Goal: Task Accomplishment & Management: Complete application form

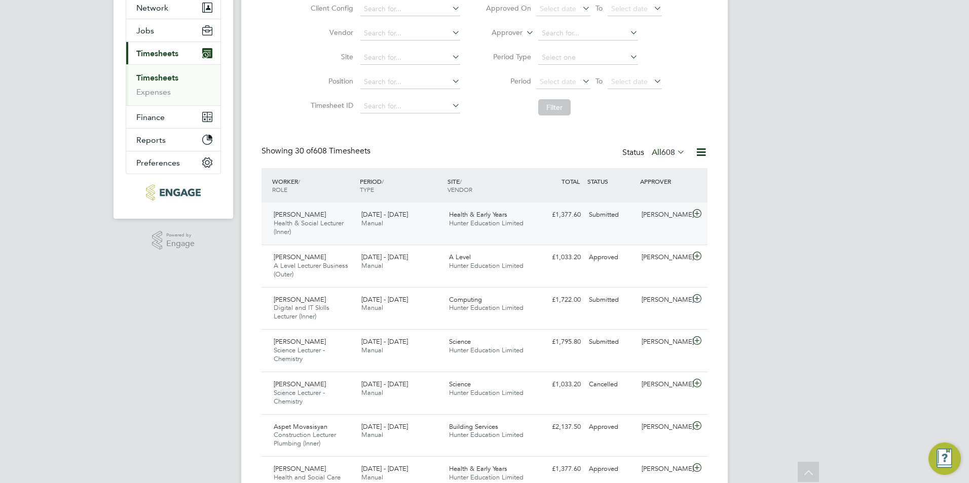
click at [495, 232] on div "Jay Olaniyi-Odeneye Health & Social Lecturer (Inner) 22 - 28 Sep 2025 22 - 28 S…" at bounding box center [484, 224] width 446 height 42
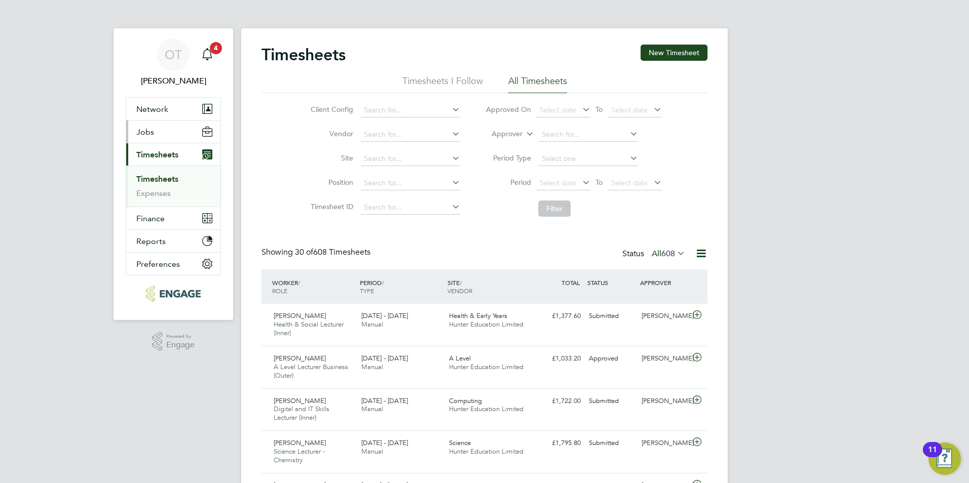
click at [167, 135] on button "Jobs" at bounding box center [173, 132] width 94 height 22
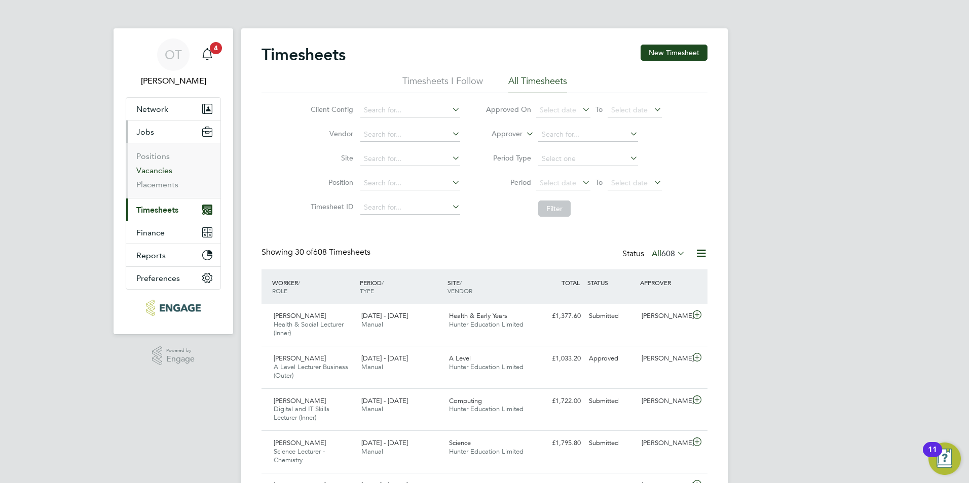
click at [162, 170] on link "Vacancies" at bounding box center [154, 171] width 36 height 10
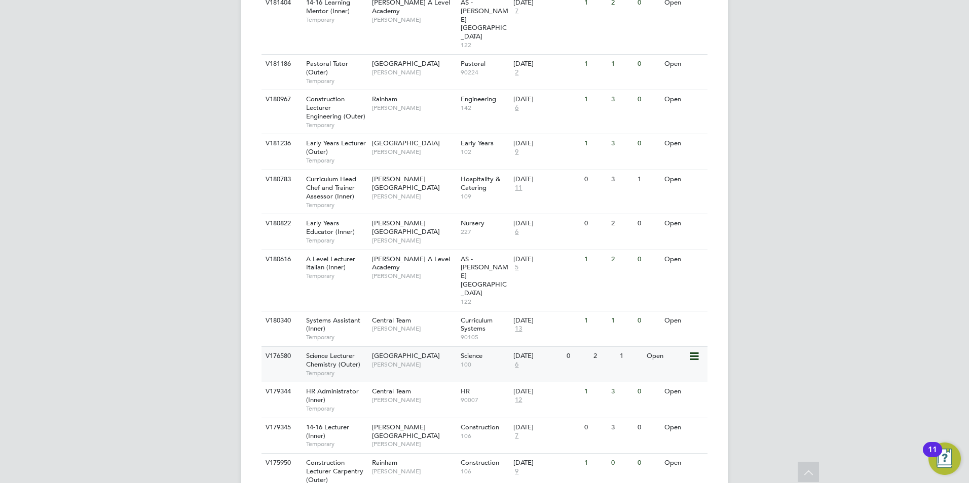
click at [408, 347] on div "Havering Sixth Form Campus [PERSON_NAME]" at bounding box center [413, 360] width 89 height 26
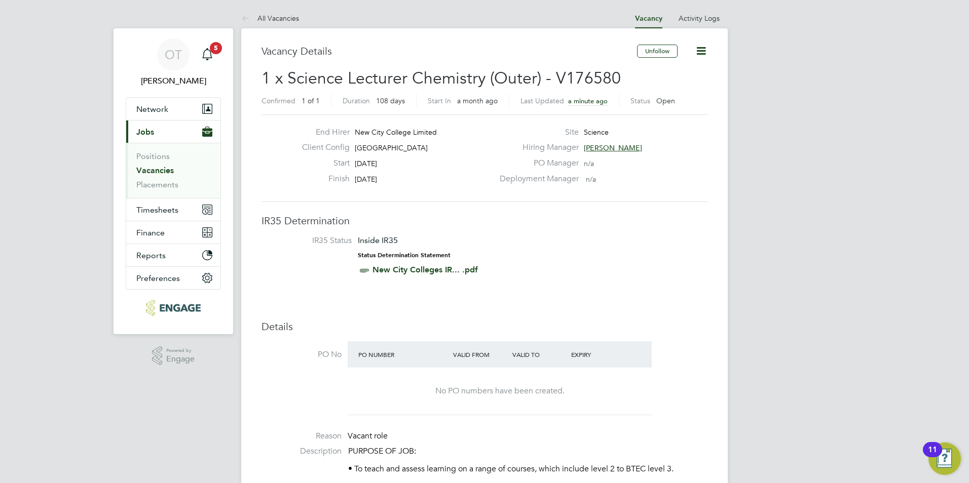
click at [276, 25] on li "All Vacancies" at bounding box center [270, 18] width 58 height 20
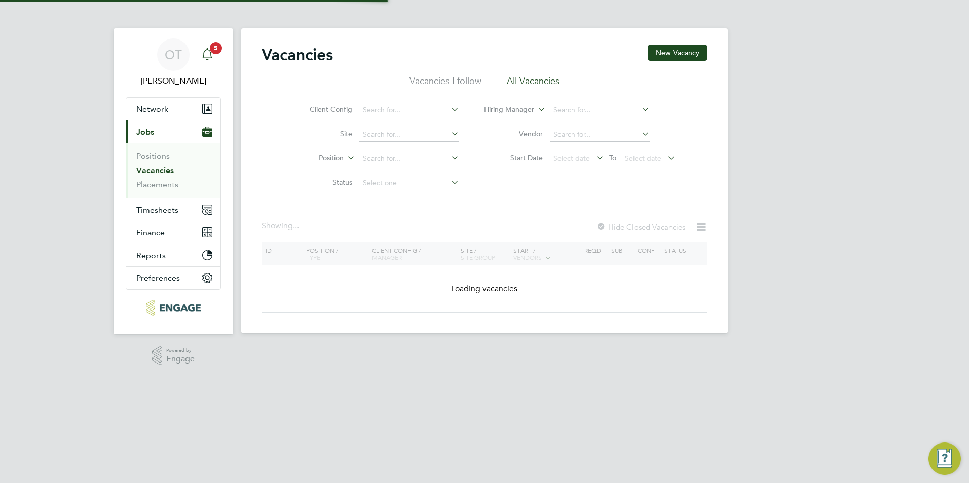
click at [201, 52] on icon "Main navigation" at bounding box center [207, 54] width 12 height 12
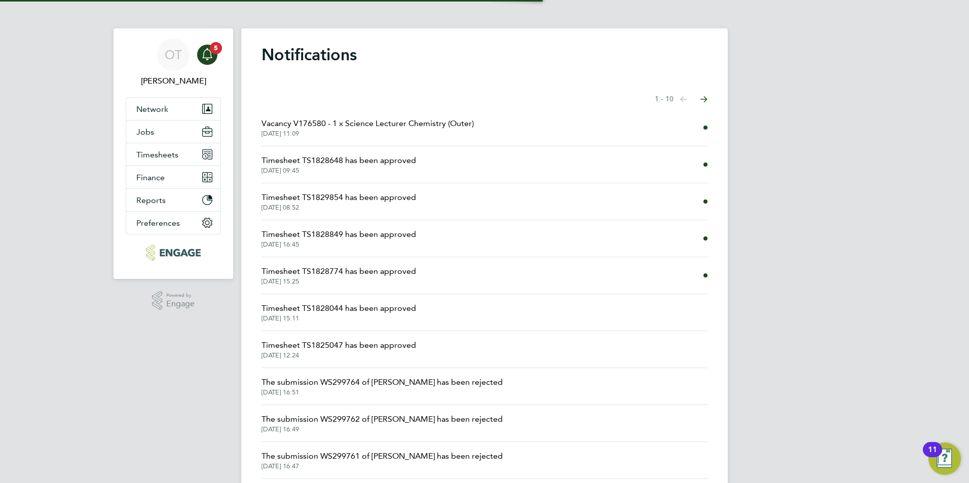
click at [378, 130] on span "29 Sep 2025, 11:09" at bounding box center [367, 134] width 212 height 8
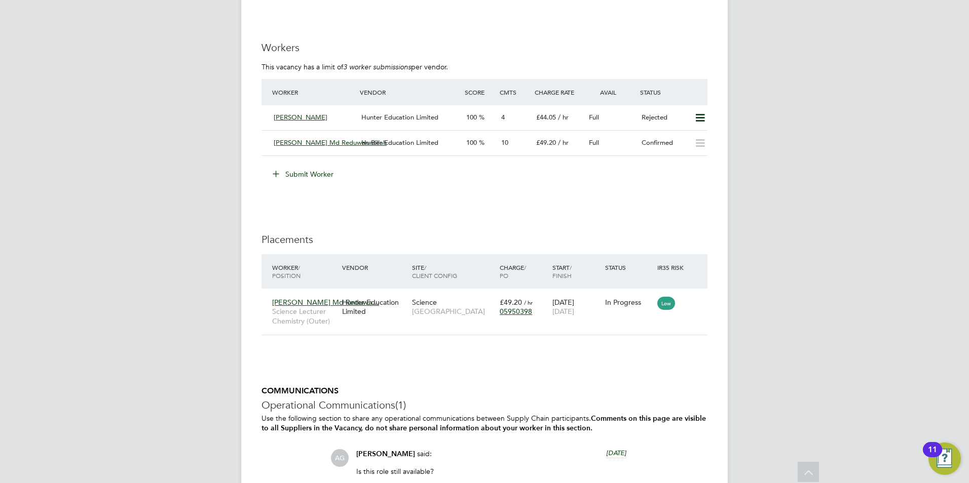
click at [323, 180] on button "Submit Worker" at bounding box center [304, 174] width 76 height 16
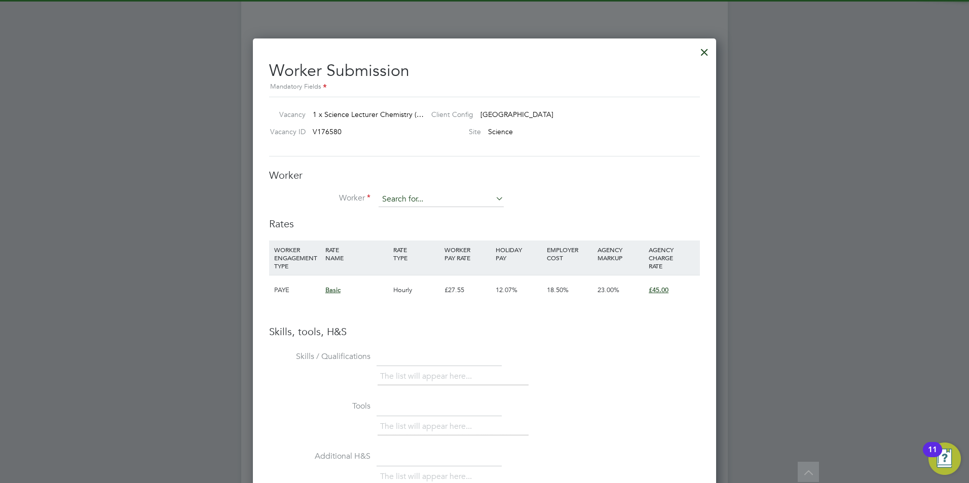
click at [408, 196] on input at bounding box center [441, 199] width 125 height 15
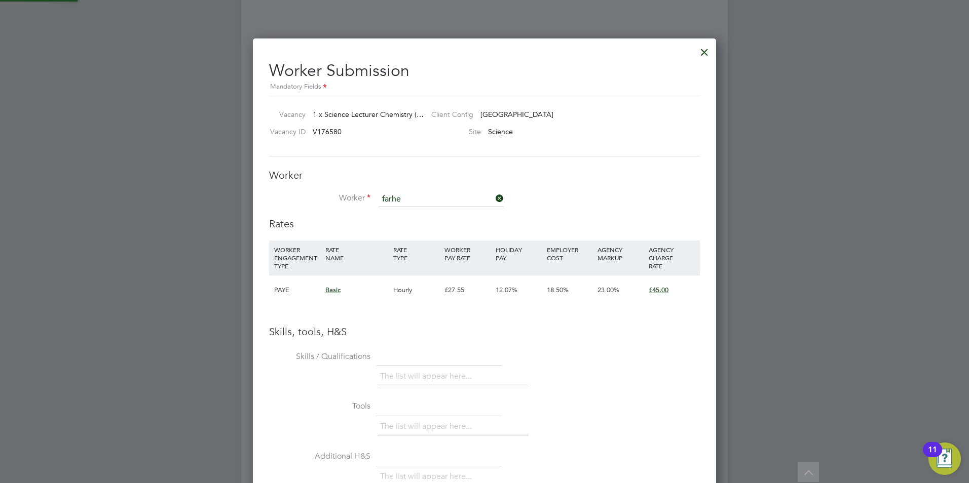
click at [419, 211] on li "Farhe en Zafar" at bounding box center [441, 214] width 126 height 14
type input "Farheen Zafar"
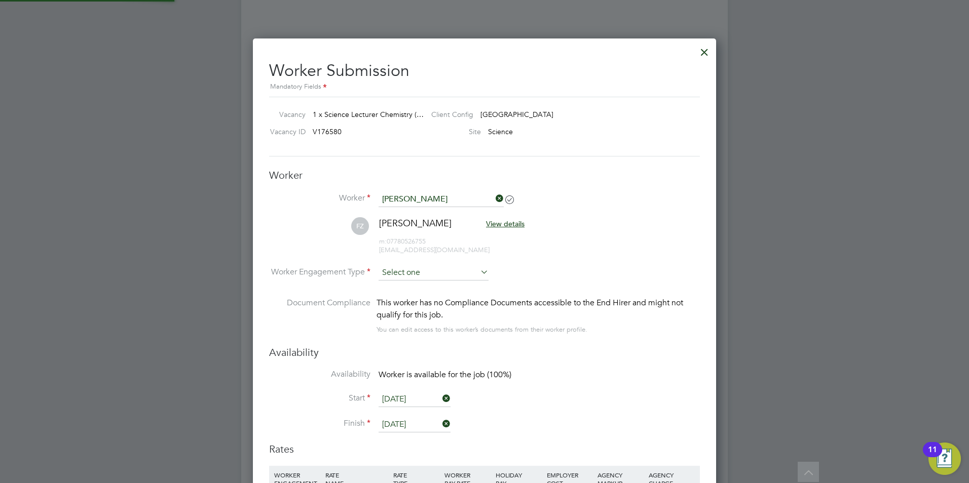
click at [417, 272] on input at bounding box center [434, 273] width 110 height 15
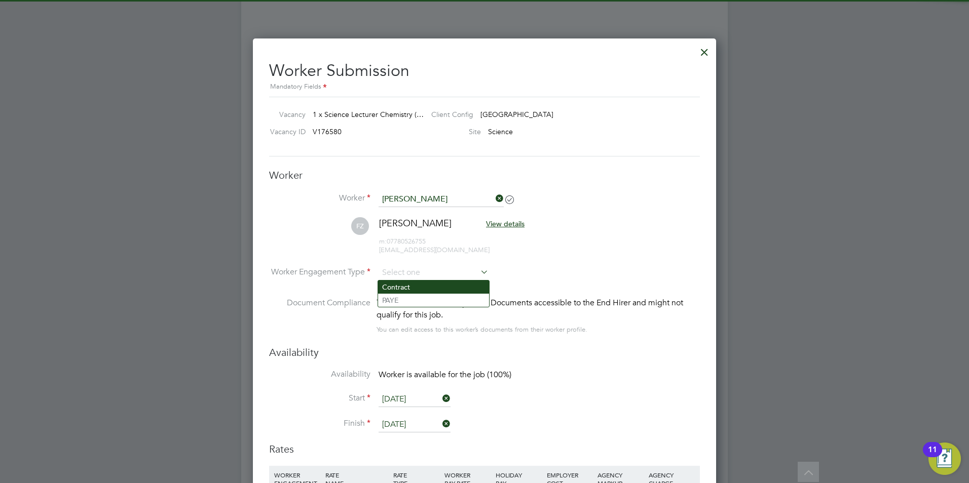
click at [418, 291] on li "Contract" at bounding box center [433, 287] width 111 height 13
type input "Contract"
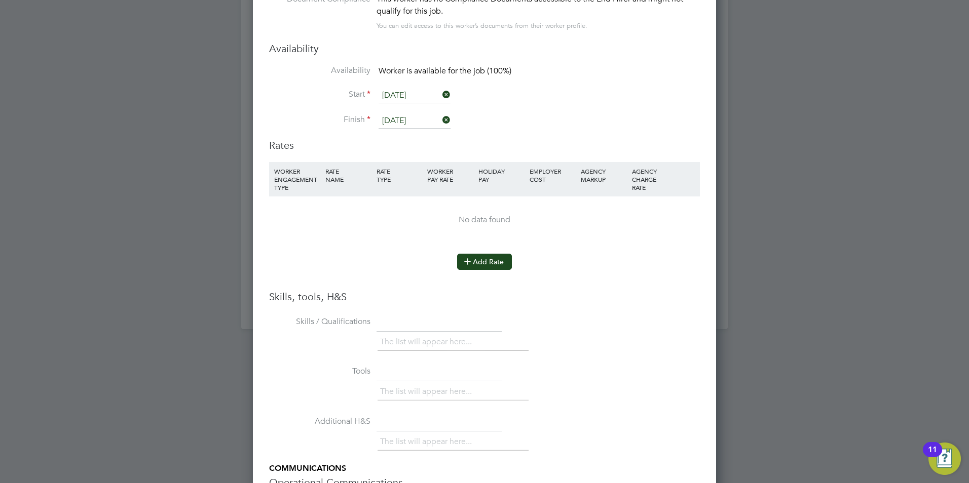
click at [485, 267] on button "Add Rate" at bounding box center [484, 262] width 55 height 16
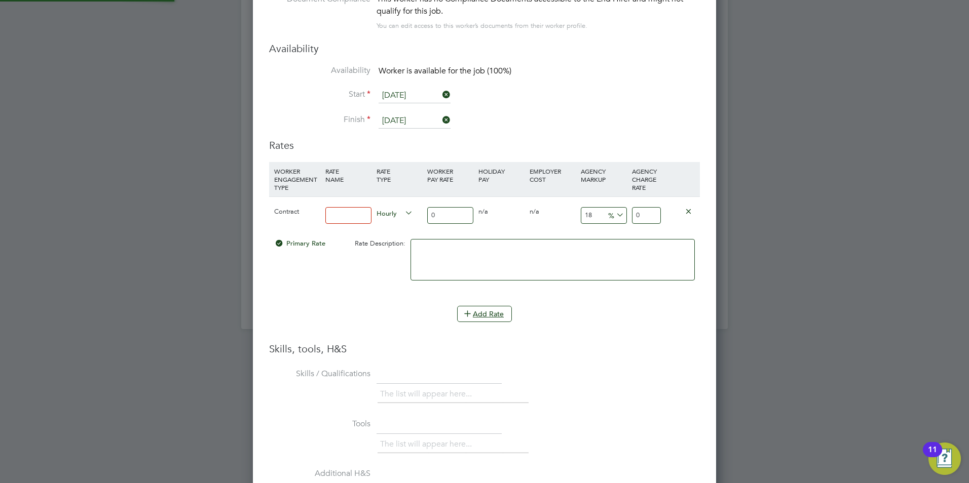
click at [352, 220] on input at bounding box center [348, 215] width 46 height 17
type input "Basic"
click at [438, 215] on input "0" at bounding box center [450, 215] width 46 height 17
type input "4"
type input "4.72"
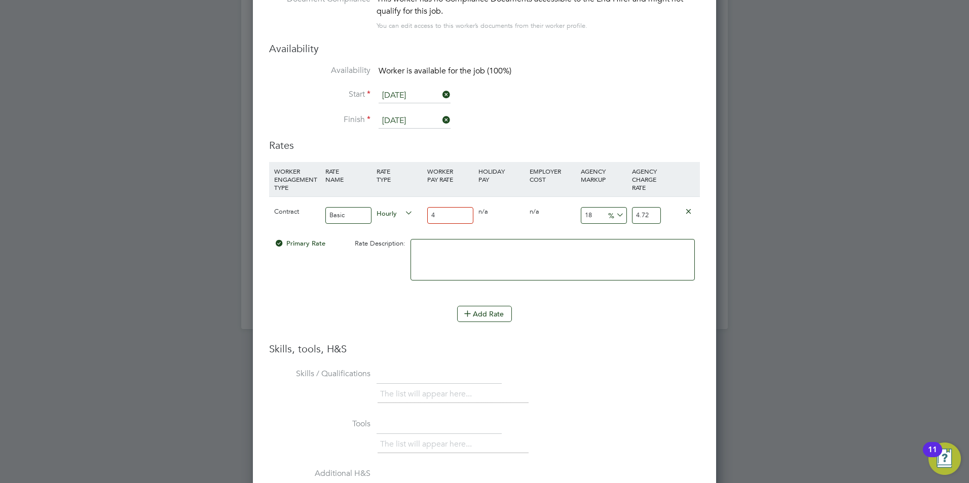
type input "40"
type input "47.2"
type input "40"
drag, startPoint x: 595, startPoint y: 211, endPoint x: 571, endPoint y: 210, distance: 24.4
click at [571, 210] on div "Contract Basic Hourly 40 0 n/a 0 n/a 18 7.2 % 47.2" at bounding box center [484, 215] width 431 height 37
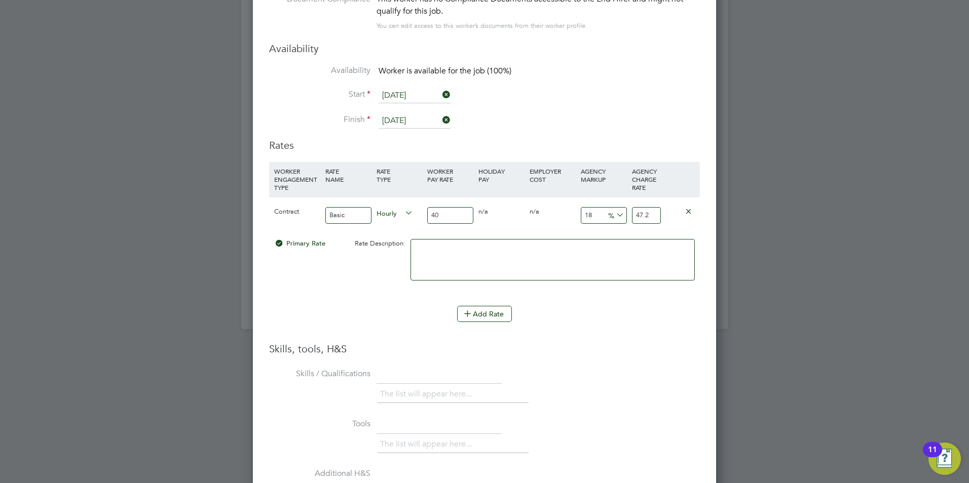
type input "2"
type input "40.8"
type input "23"
type input "49.2"
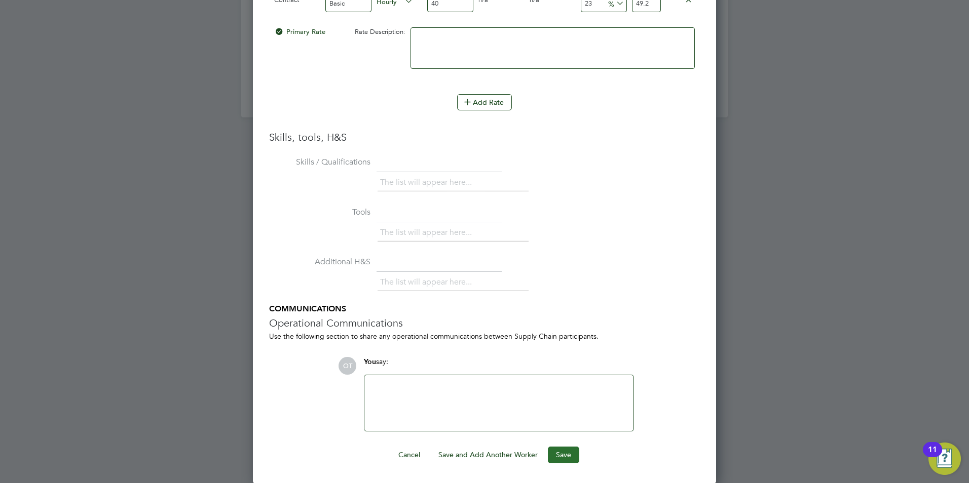
type input "23"
click at [560, 459] on button "Save" at bounding box center [563, 455] width 31 height 16
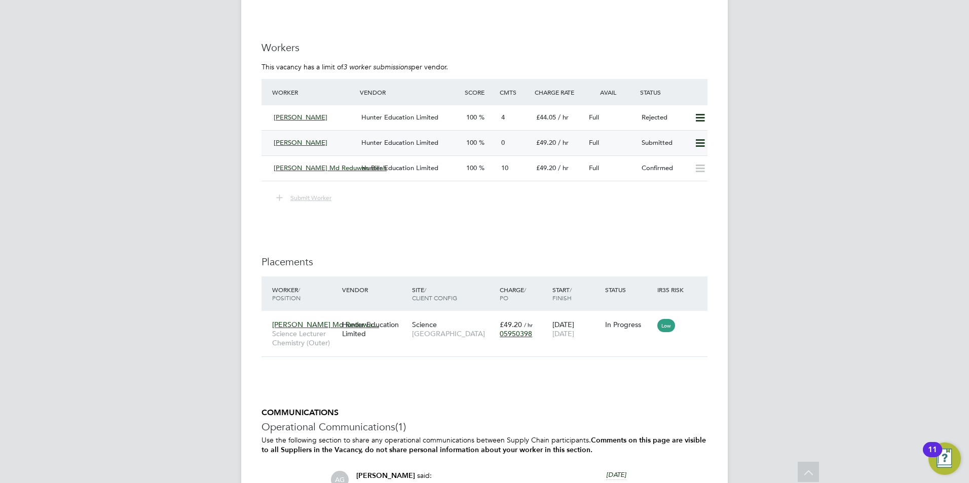
click at [419, 144] on div "Hunter Education Limited" at bounding box center [409, 143] width 105 height 17
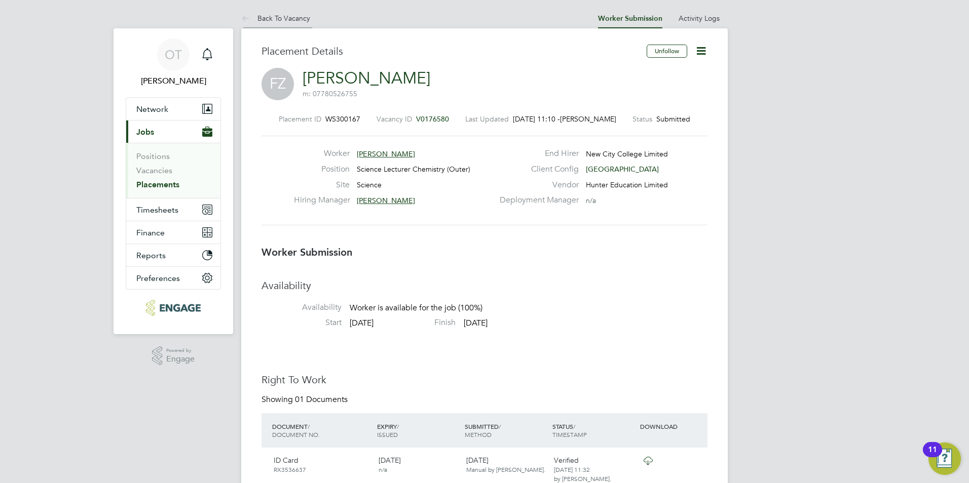
click at [281, 25] on li "Back To Vacancy" at bounding box center [275, 18] width 69 height 20
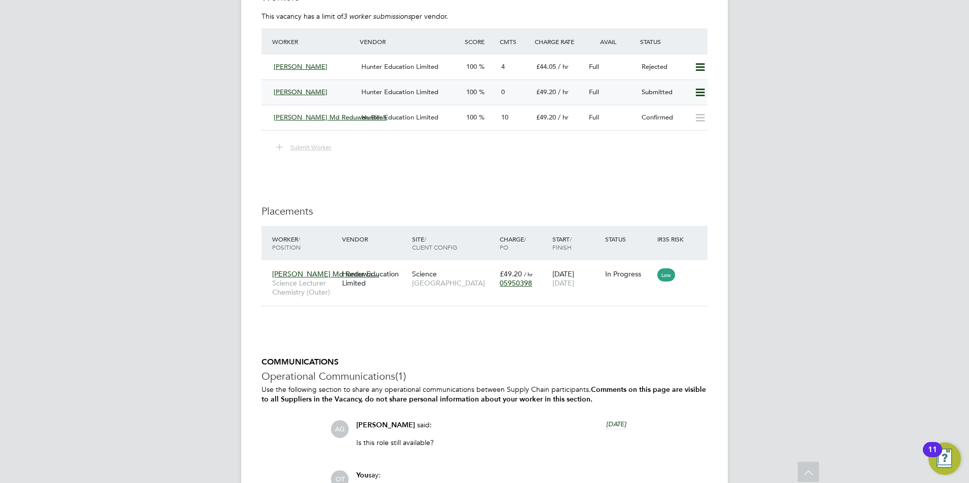
click at [414, 96] on span "Hunter Education Limited" at bounding box center [399, 92] width 77 height 9
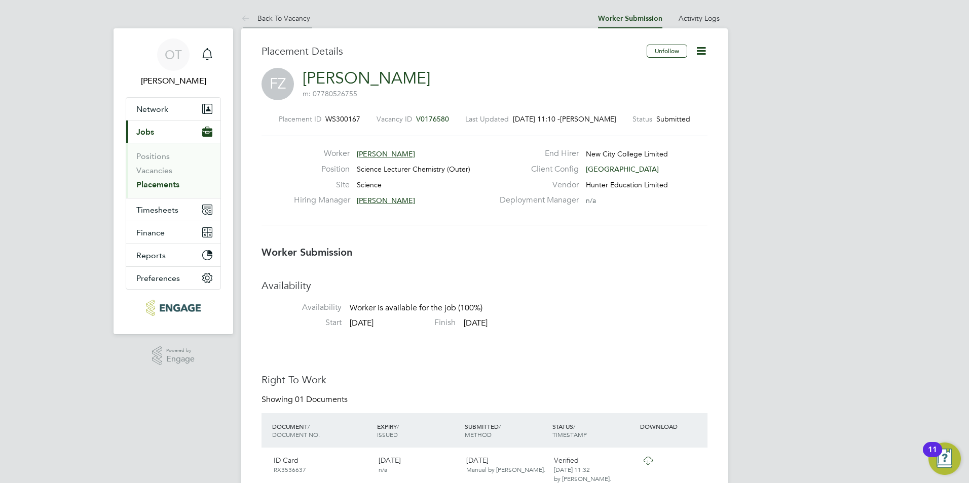
click at [290, 18] on link "Back To Vacancy" at bounding box center [275, 18] width 69 height 9
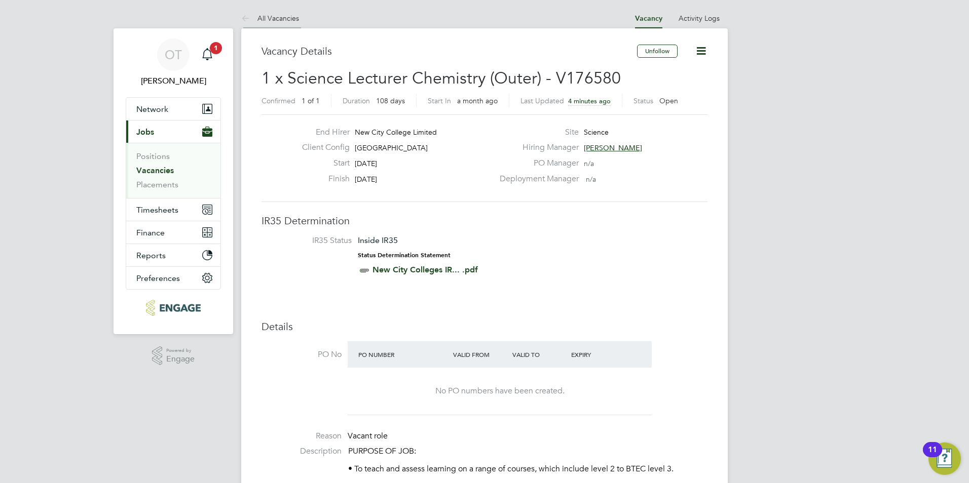
click at [273, 15] on link "All Vacancies" at bounding box center [270, 18] width 58 height 9
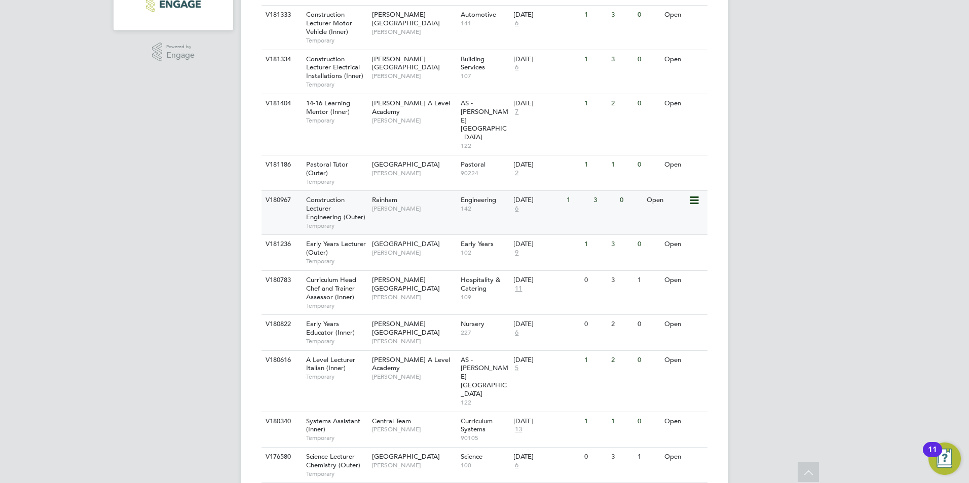
scroll to position [405, 0]
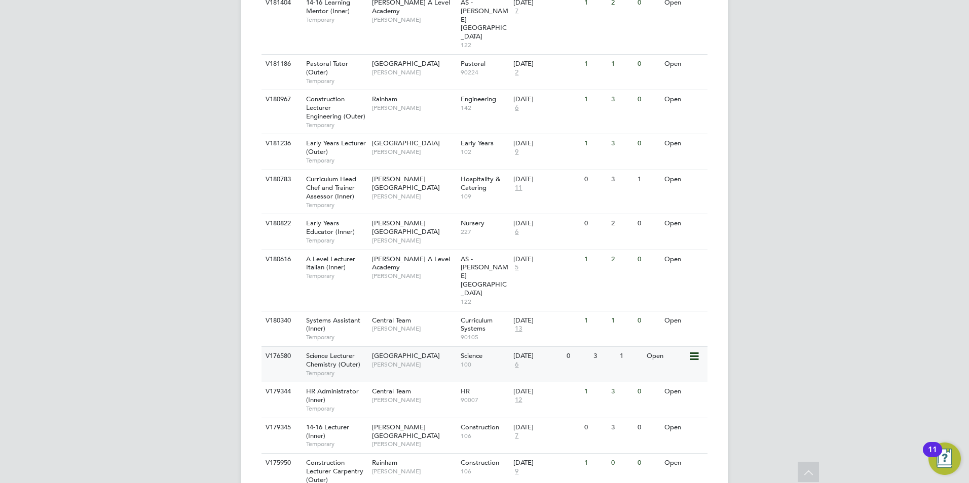
click at [417, 347] on div "Havering Sixth Form Campus [PERSON_NAME]" at bounding box center [413, 360] width 89 height 26
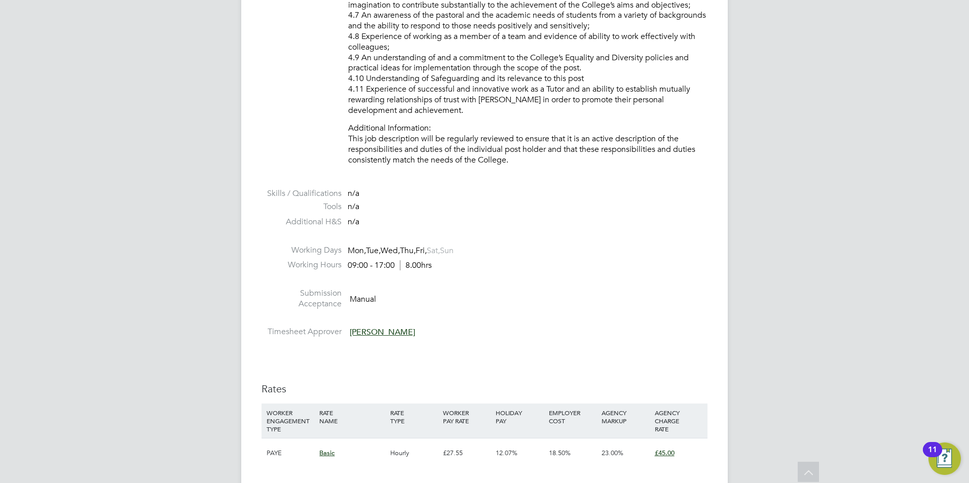
scroll to position [1621, 0]
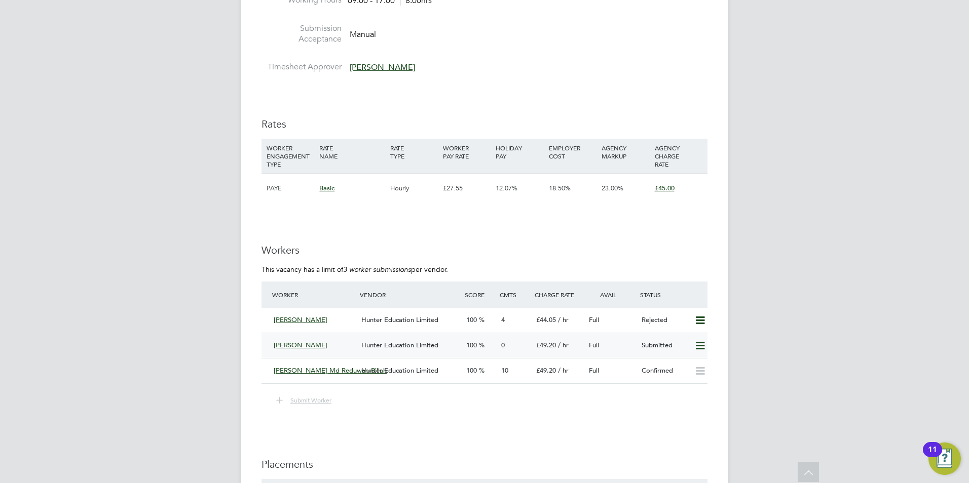
click at [413, 350] on span "Hunter Education Limited" at bounding box center [399, 345] width 77 height 9
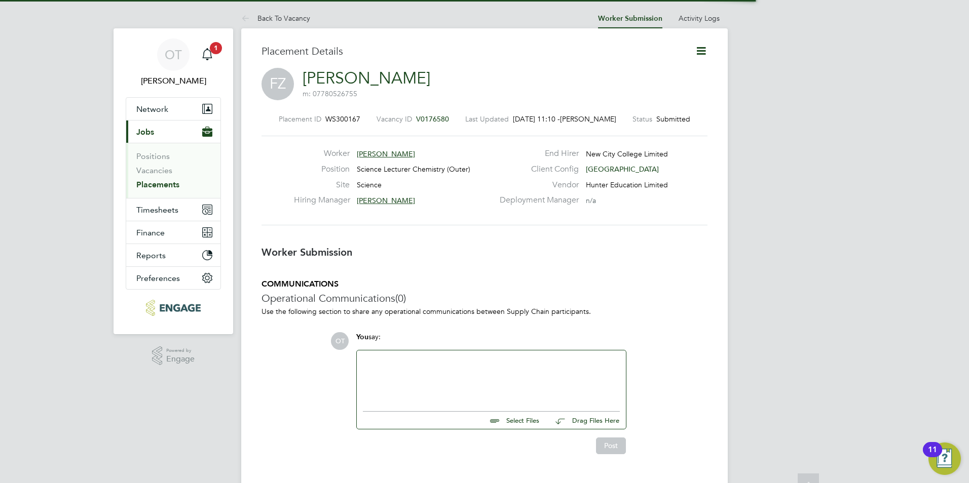
scroll to position [5, 5]
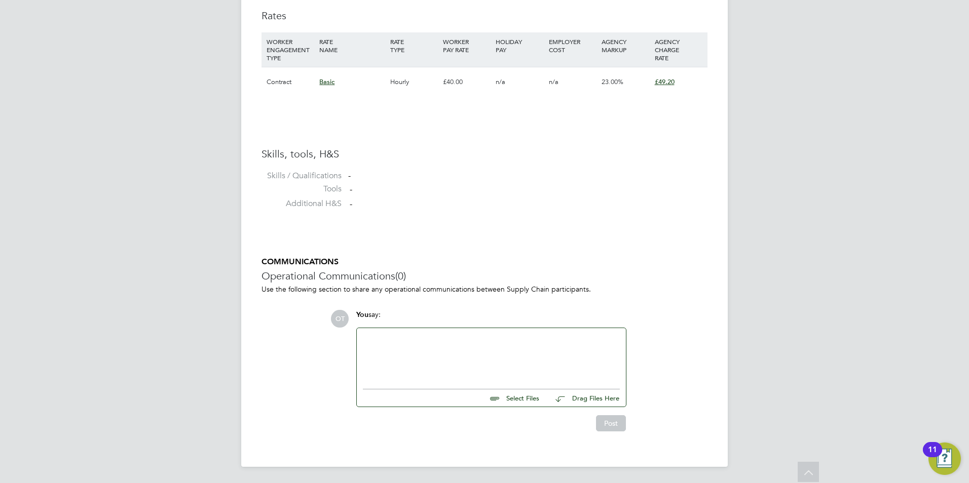
click at [459, 347] on div at bounding box center [491, 356] width 257 height 44
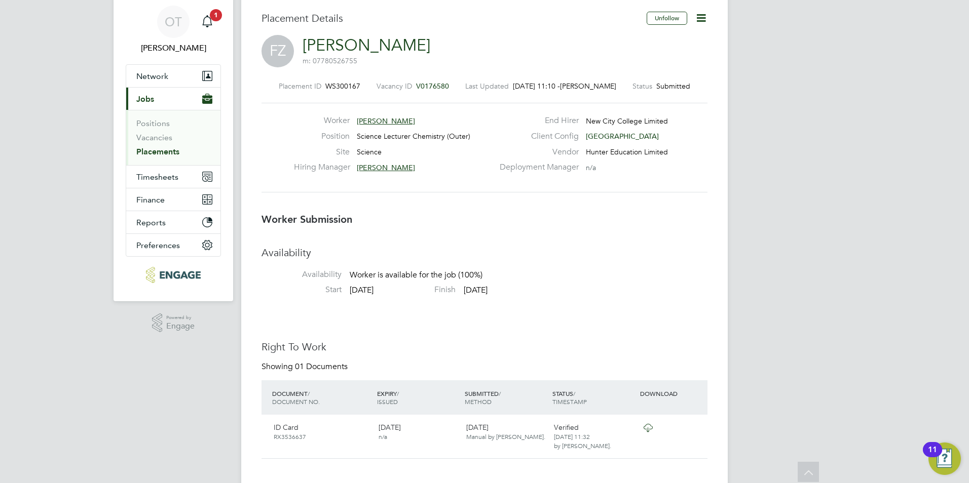
scroll to position [0, 0]
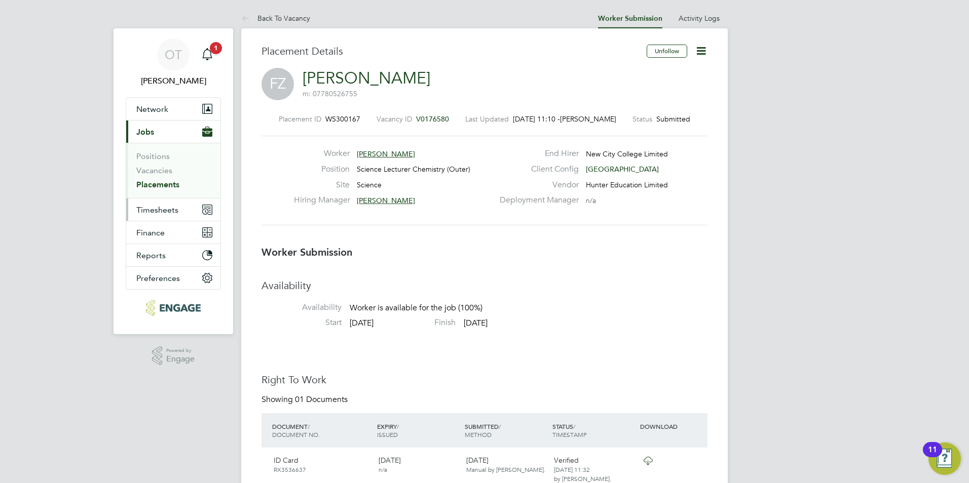
click at [165, 210] on span "Timesheets" at bounding box center [157, 210] width 42 height 10
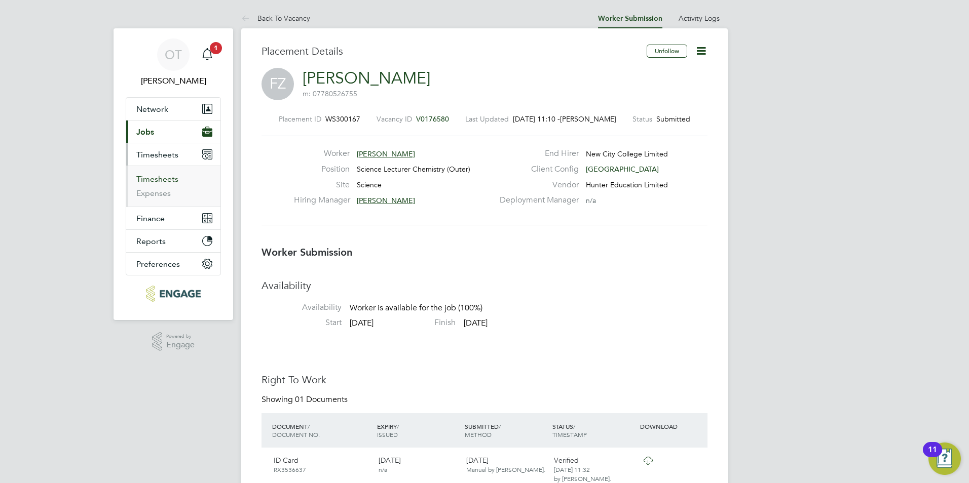
click at [165, 179] on link "Timesheets" at bounding box center [157, 179] width 42 height 10
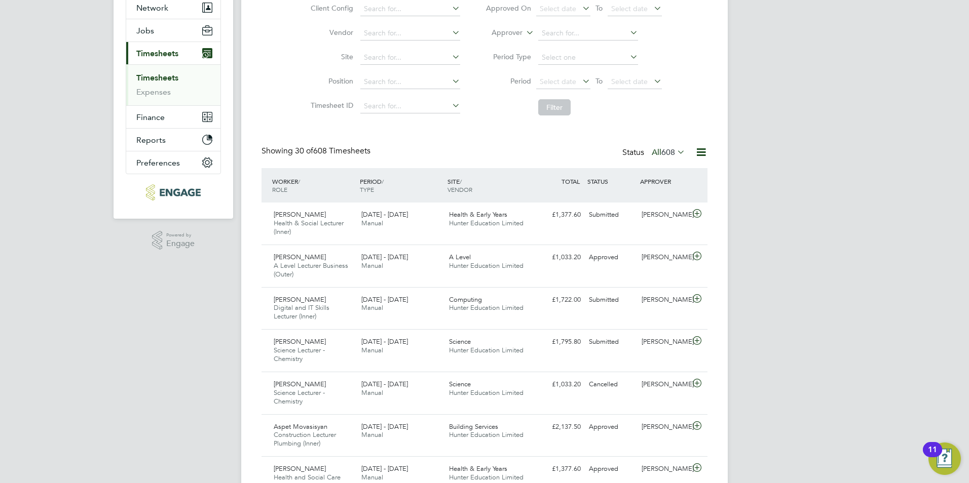
scroll to position [5, 5]
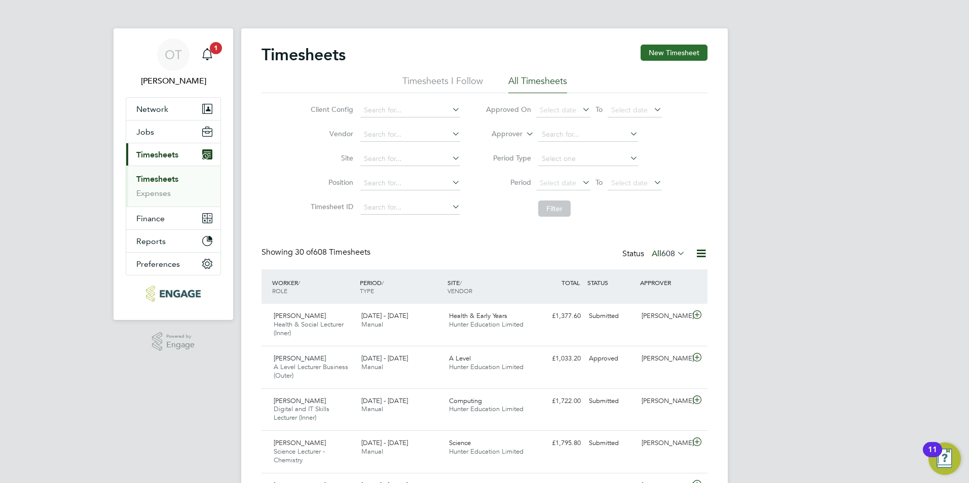
click at [667, 54] on button "New Timesheet" at bounding box center [673, 53] width 67 height 16
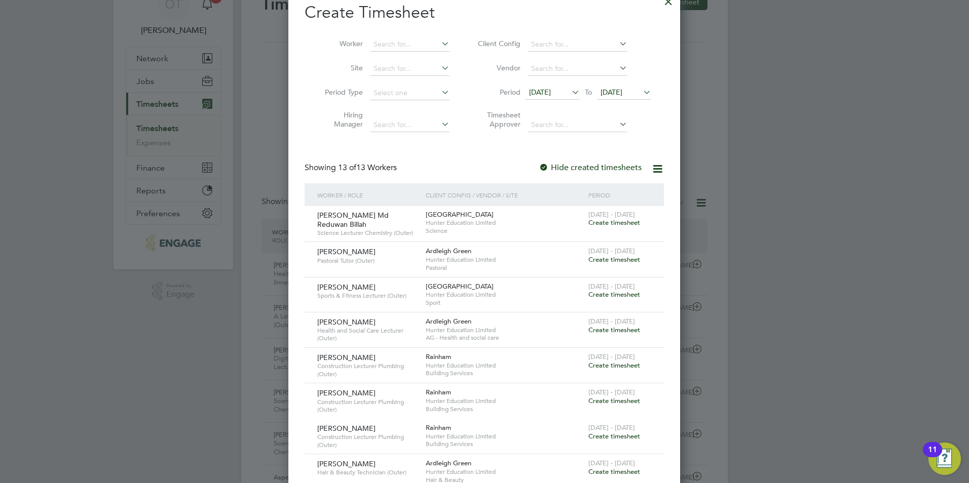
click at [609, 327] on span "Create timesheet" at bounding box center [614, 330] width 52 height 9
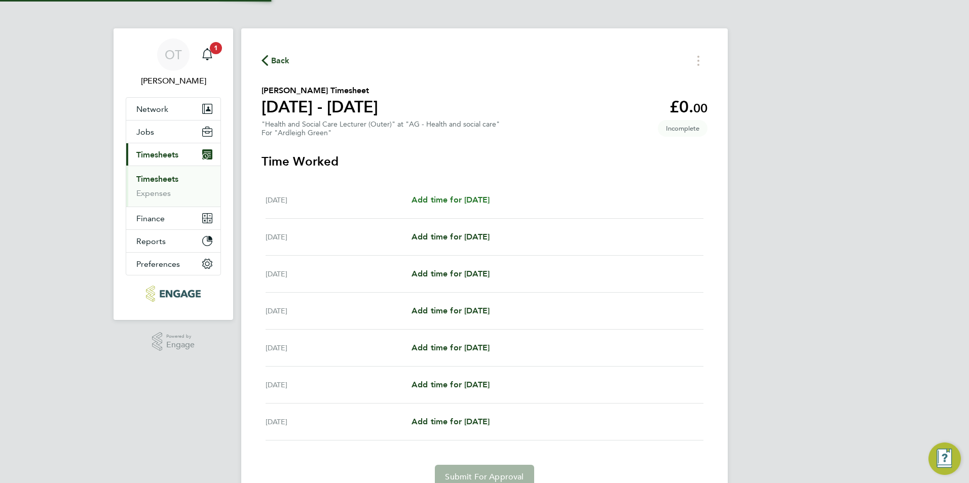
click at [442, 196] on span "Add time for Mon 22 Sep" at bounding box center [450, 200] width 78 height 10
select select "60"
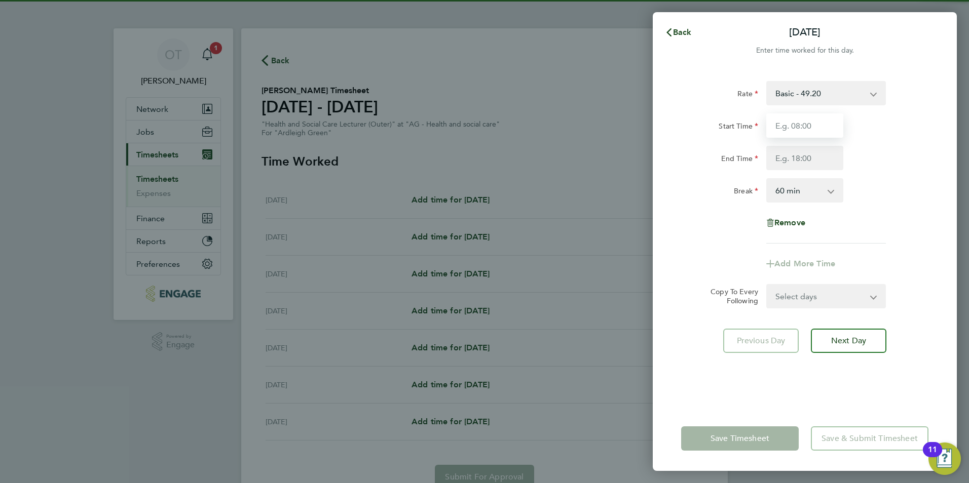
click at [810, 126] on input "Start Time" at bounding box center [804, 126] width 77 height 24
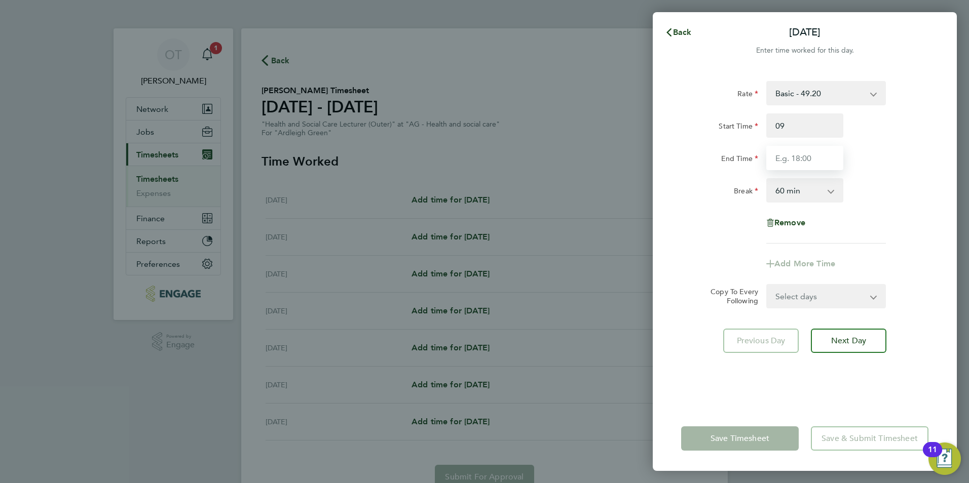
type input "09:00"
type input "17:00"
click at [855, 127] on div "Start Time 09:00" at bounding box center [804, 126] width 255 height 24
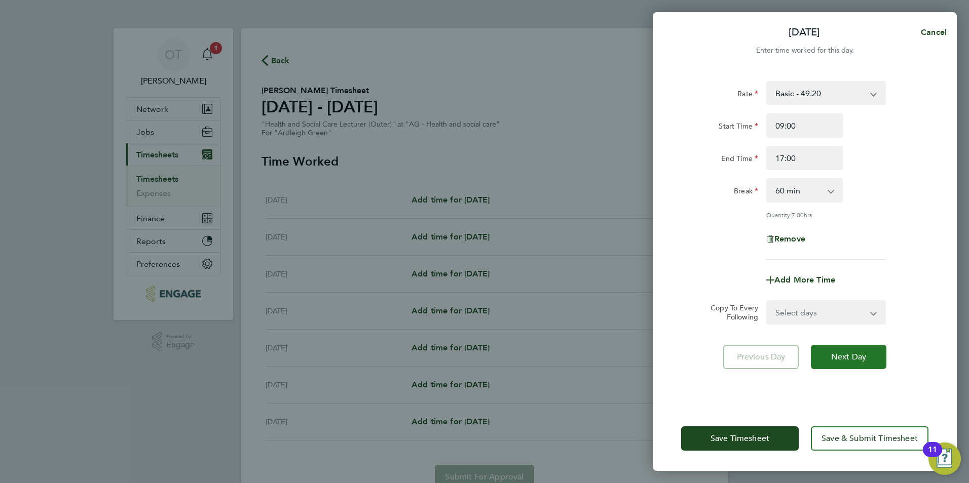
click at [852, 346] on button "Next Day" at bounding box center [849, 357] width 76 height 24
select select "60"
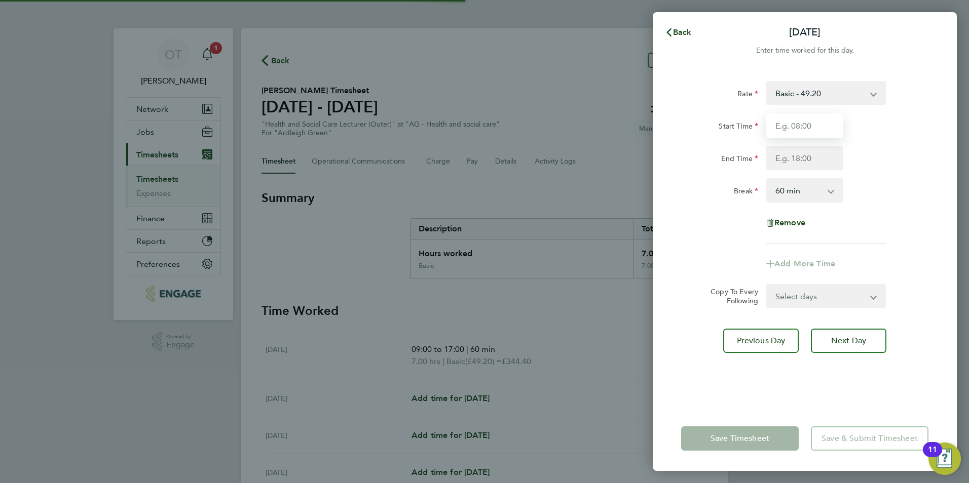
click at [811, 124] on input "Start Time" at bounding box center [804, 126] width 77 height 24
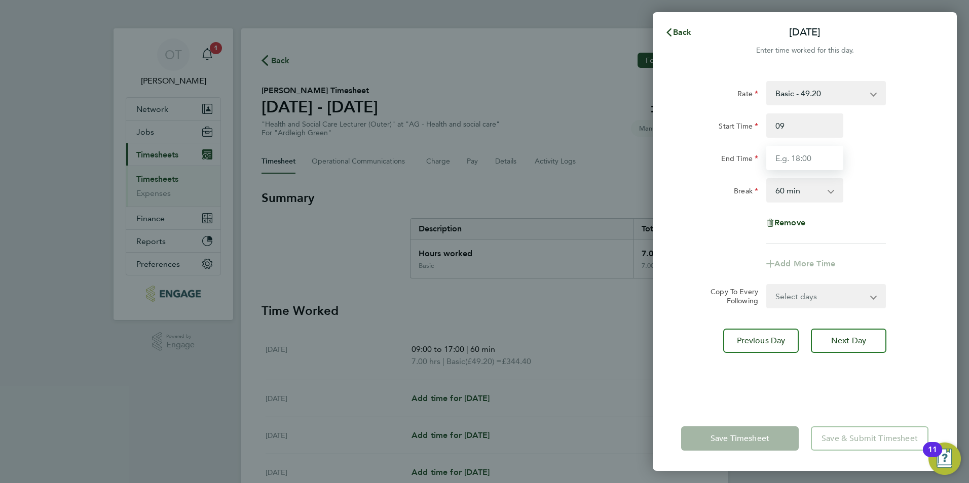
type input "09:00"
type input "17:00"
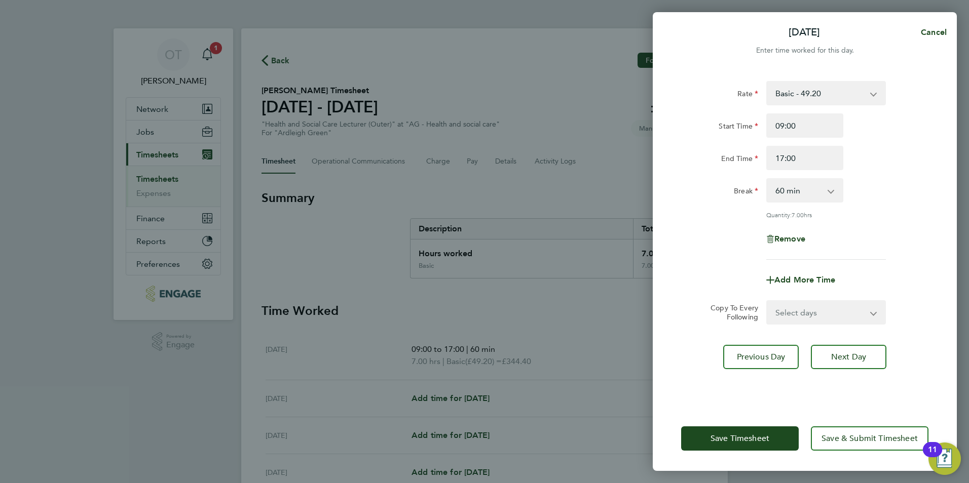
click at [881, 138] on div "Start Time 09:00 End Time 17:00" at bounding box center [804, 142] width 255 height 57
click at [845, 354] on span "Next Day" at bounding box center [848, 357] width 35 height 10
select select "60"
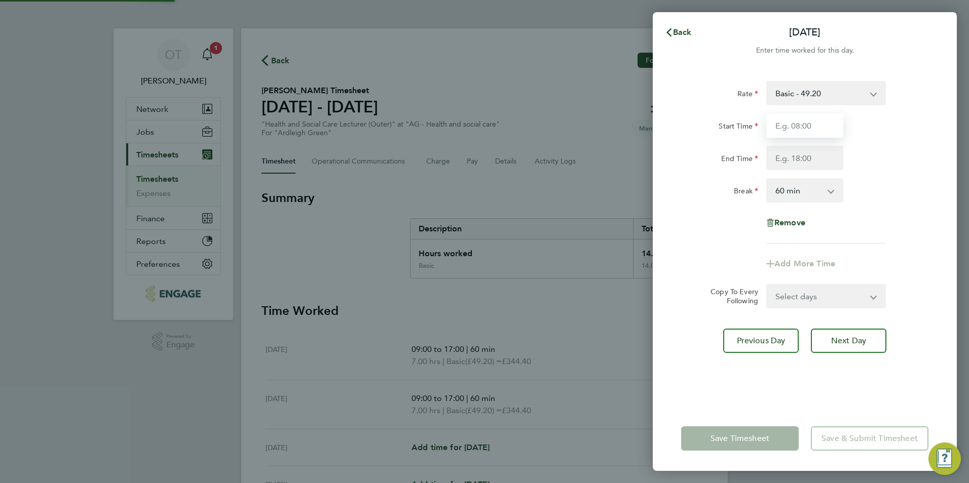
drag, startPoint x: 803, startPoint y: 167, endPoint x: 806, endPoint y: 130, distance: 36.6
click at [806, 130] on input "Start Time" at bounding box center [804, 126] width 77 height 24
type input "09:00"
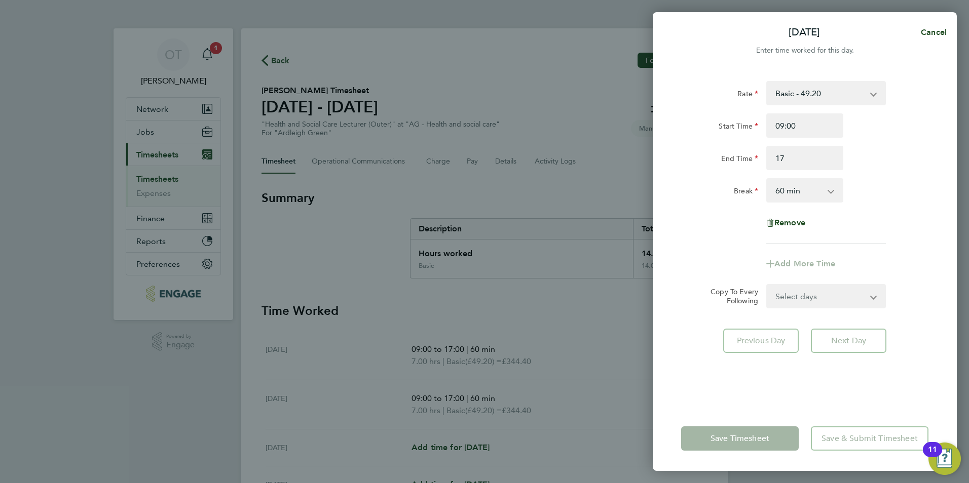
type input "17:00"
click at [864, 144] on div "Start Time 09:00 End Time 17:00" at bounding box center [804, 142] width 255 height 57
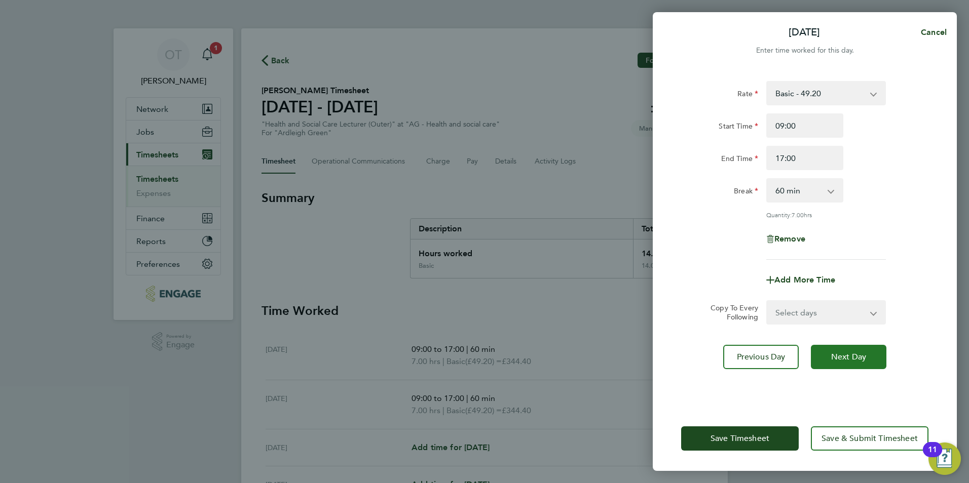
click at [851, 361] on span "Next Day" at bounding box center [848, 357] width 35 height 10
select select "60"
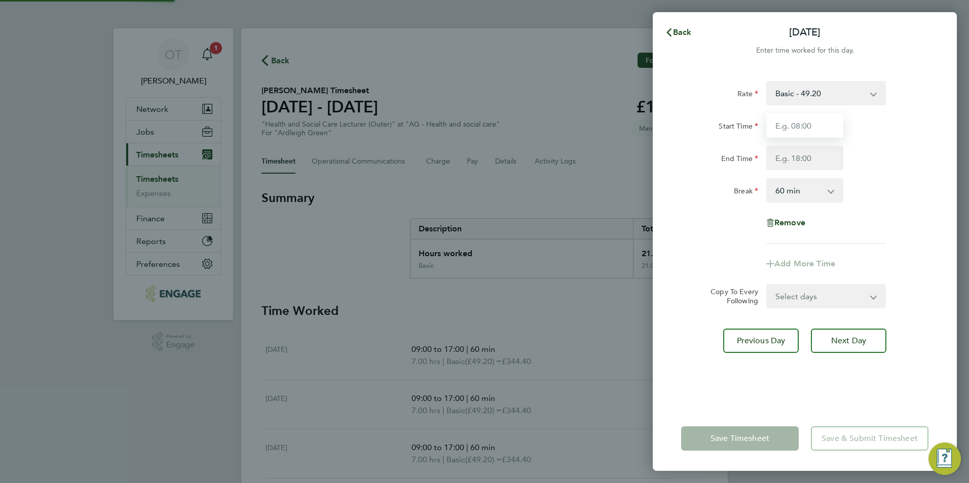
click at [794, 121] on input "Start Time" at bounding box center [804, 126] width 77 height 24
type input "09:00"
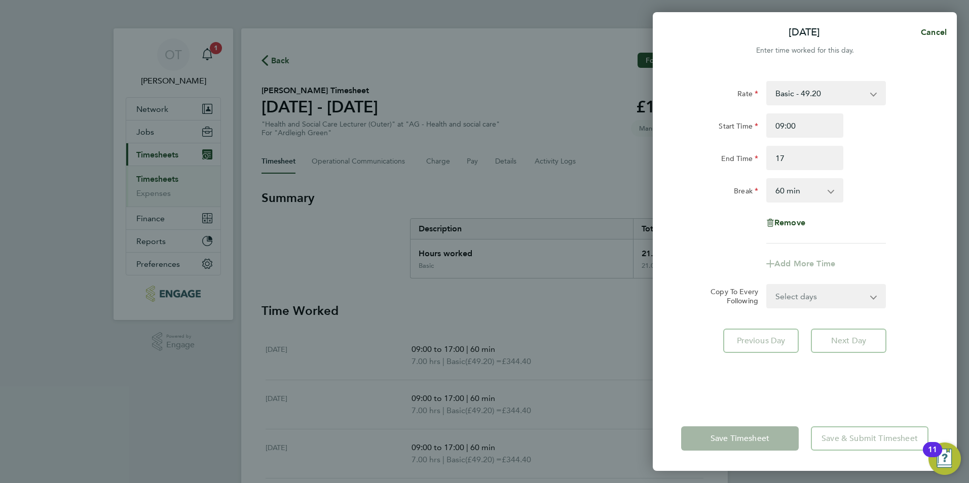
type input "17:00"
drag, startPoint x: 867, startPoint y: 145, endPoint x: 863, endPoint y: 160, distance: 14.8
click at [867, 146] on div "Start Time 09:00 End Time 17:00" at bounding box center [804, 142] width 255 height 57
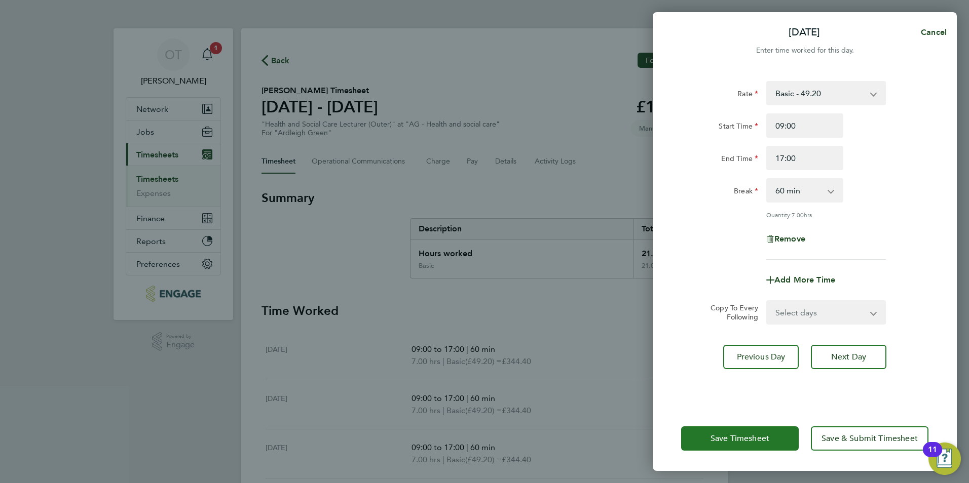
click at [733, 430] on button "Save Timesheet" at bounding box center [740, 439] width 118 height 24
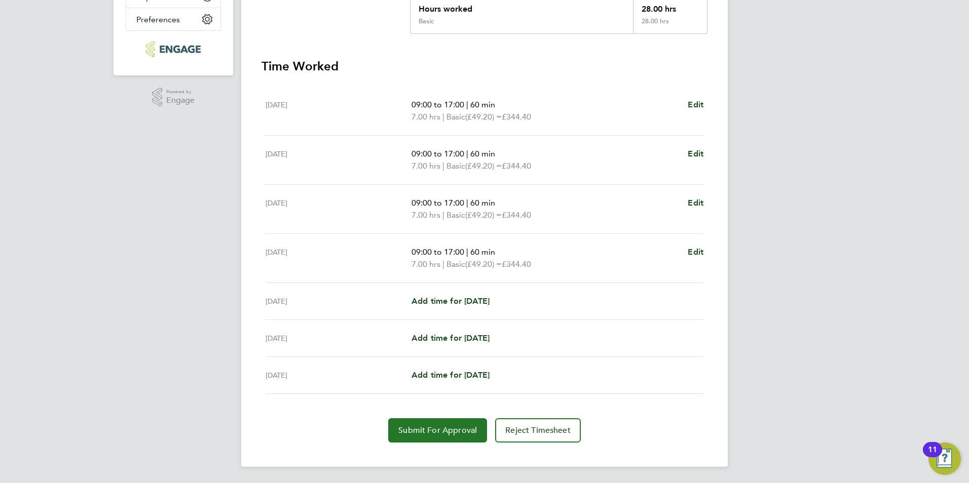
click at [457, 433] on span "Submit For Approval" at bounding box center [437, 431] width 79 height 10
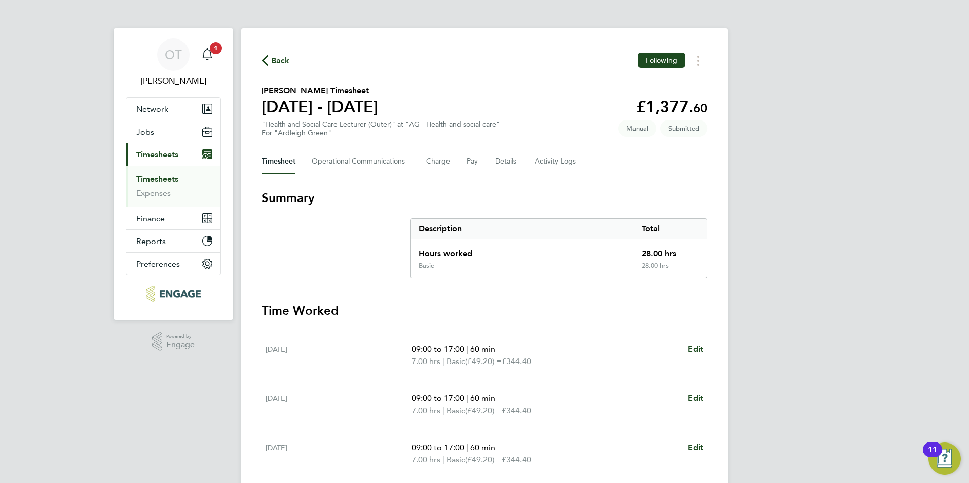
click at [272, 57] on span "Back" at bounding box center [280, 61] width 19 height 12
